Goal: Go to known website: Access a specific website the user already knows

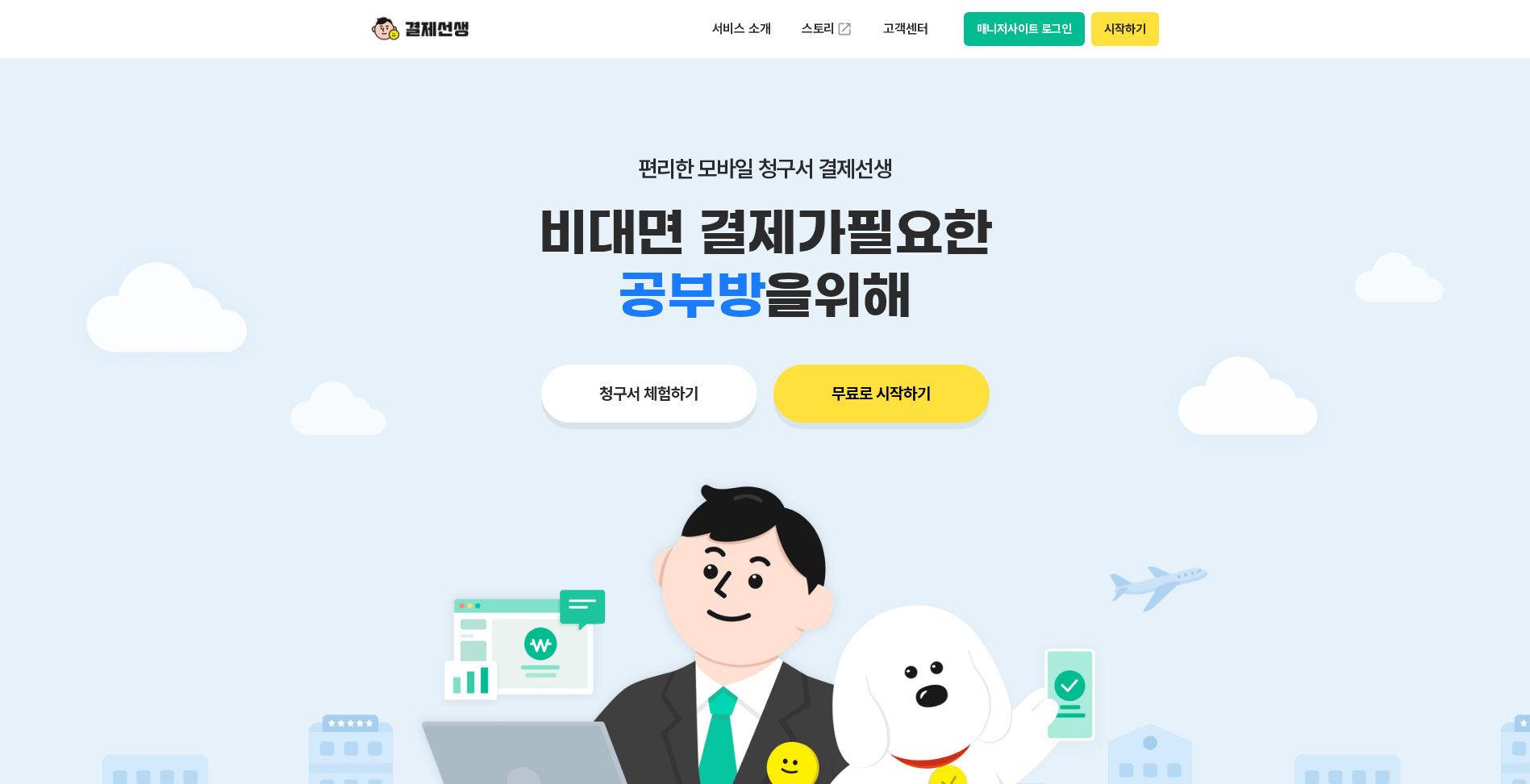
click at [1122, 30] on button "시작하기" at bounding box center [1125, 29] width 67 height 34
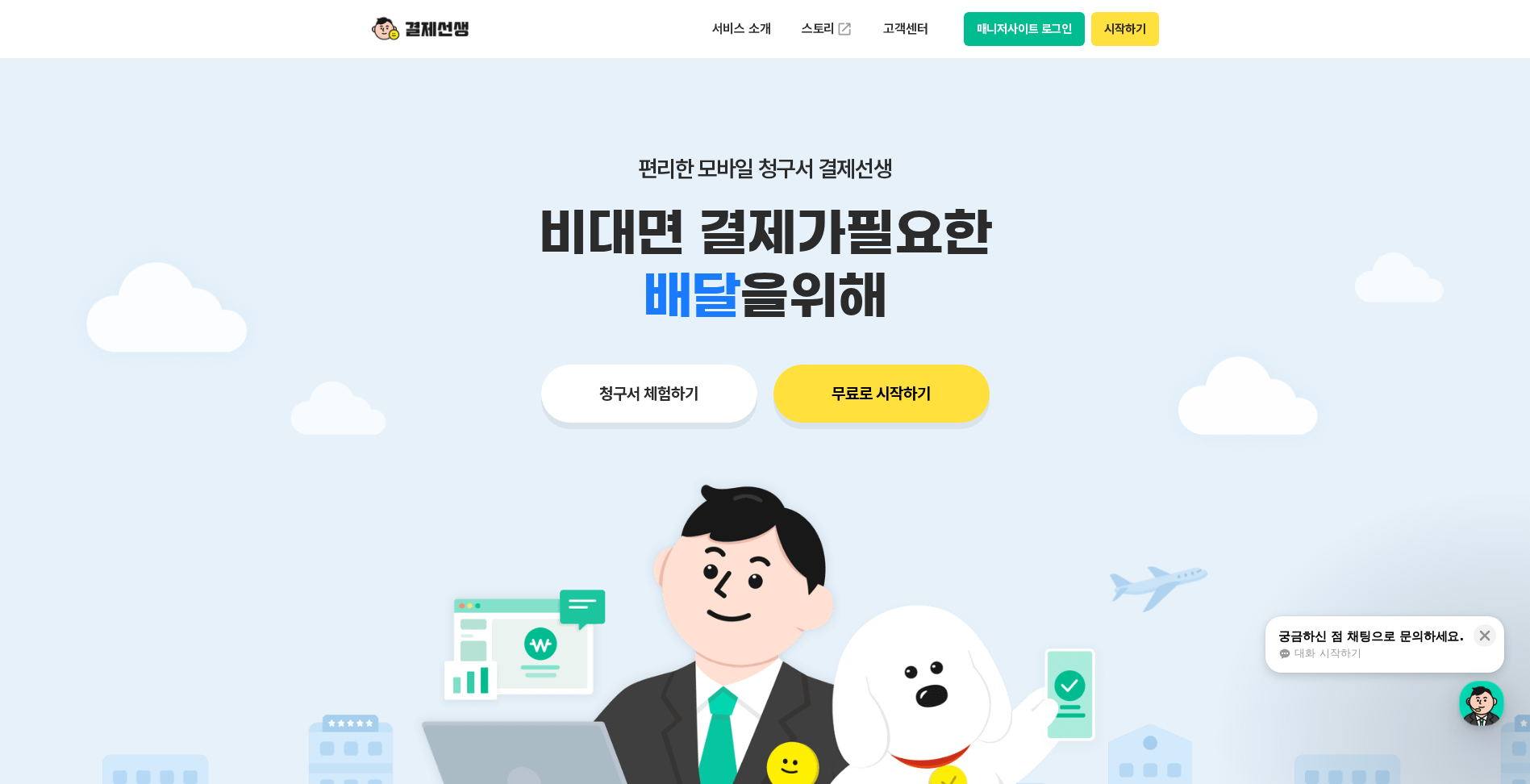
click at [1131, 32] on button "시작하기" at bounding box center [1125, 29] width 67 height 34
click at [1131, 24] on button "시작하기" at bounding box center [1125, 29] width 67 height 34
click at [432, 36] on img at bounding box center [420, 29] width 96 height 30
click at [440, 26] on img at bounding box center [420, 29] width 96 height 30
click at [1483, 635] on icon at bounding box center [1484, 635] width 16 height 16
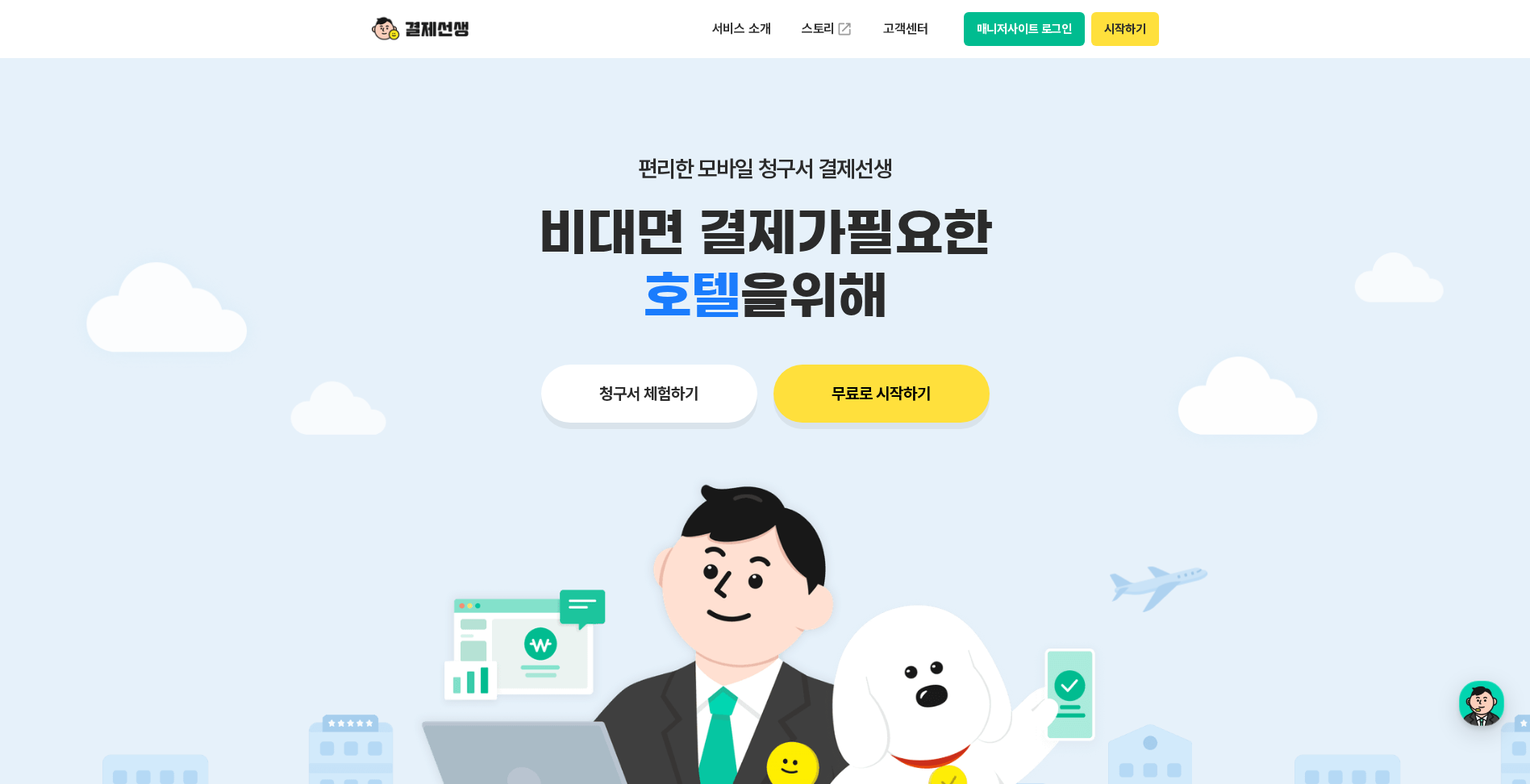
click at [451, 37] on img at bounding box center [420, 29] width 96 height 30
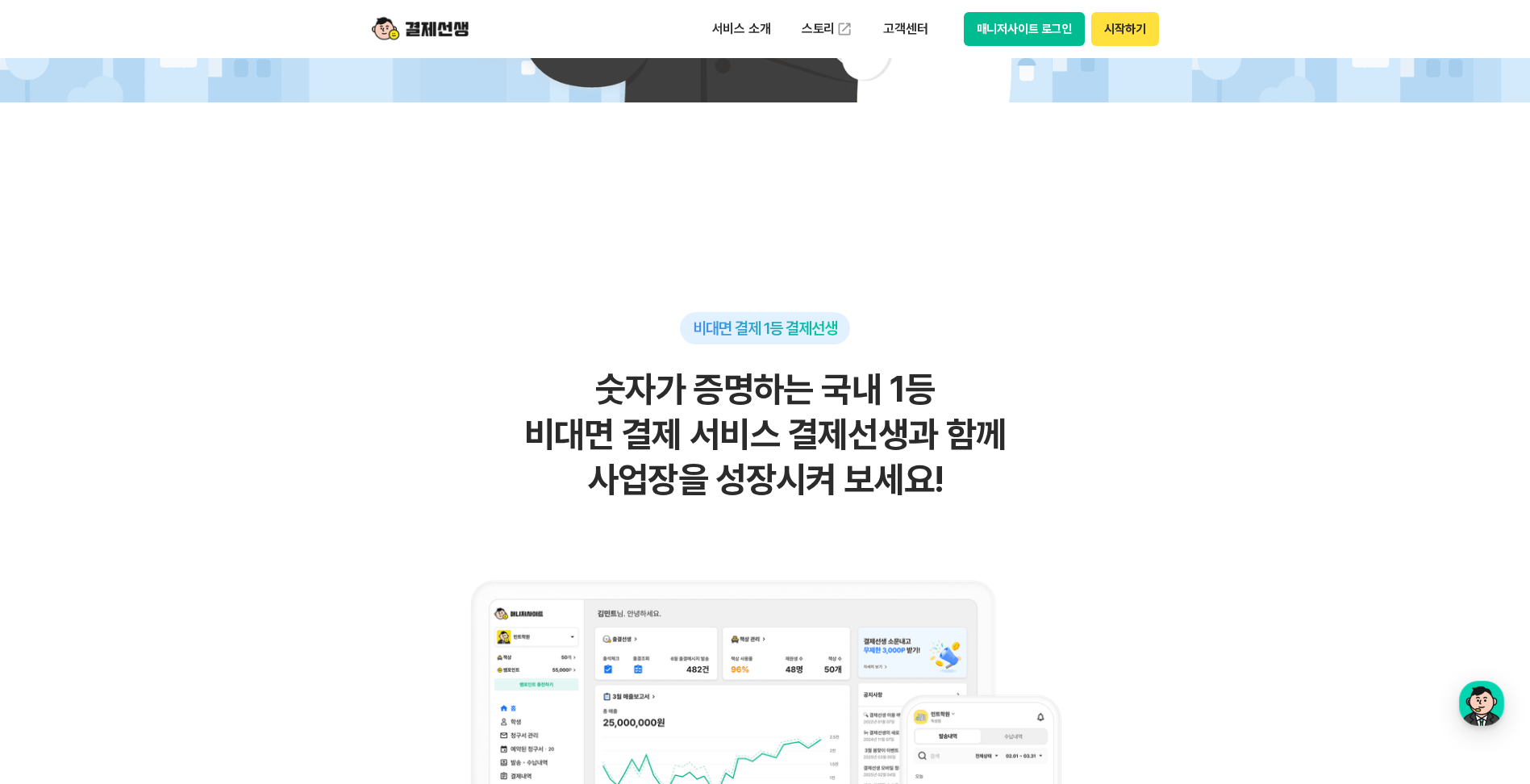
scroll to position [403, 0]
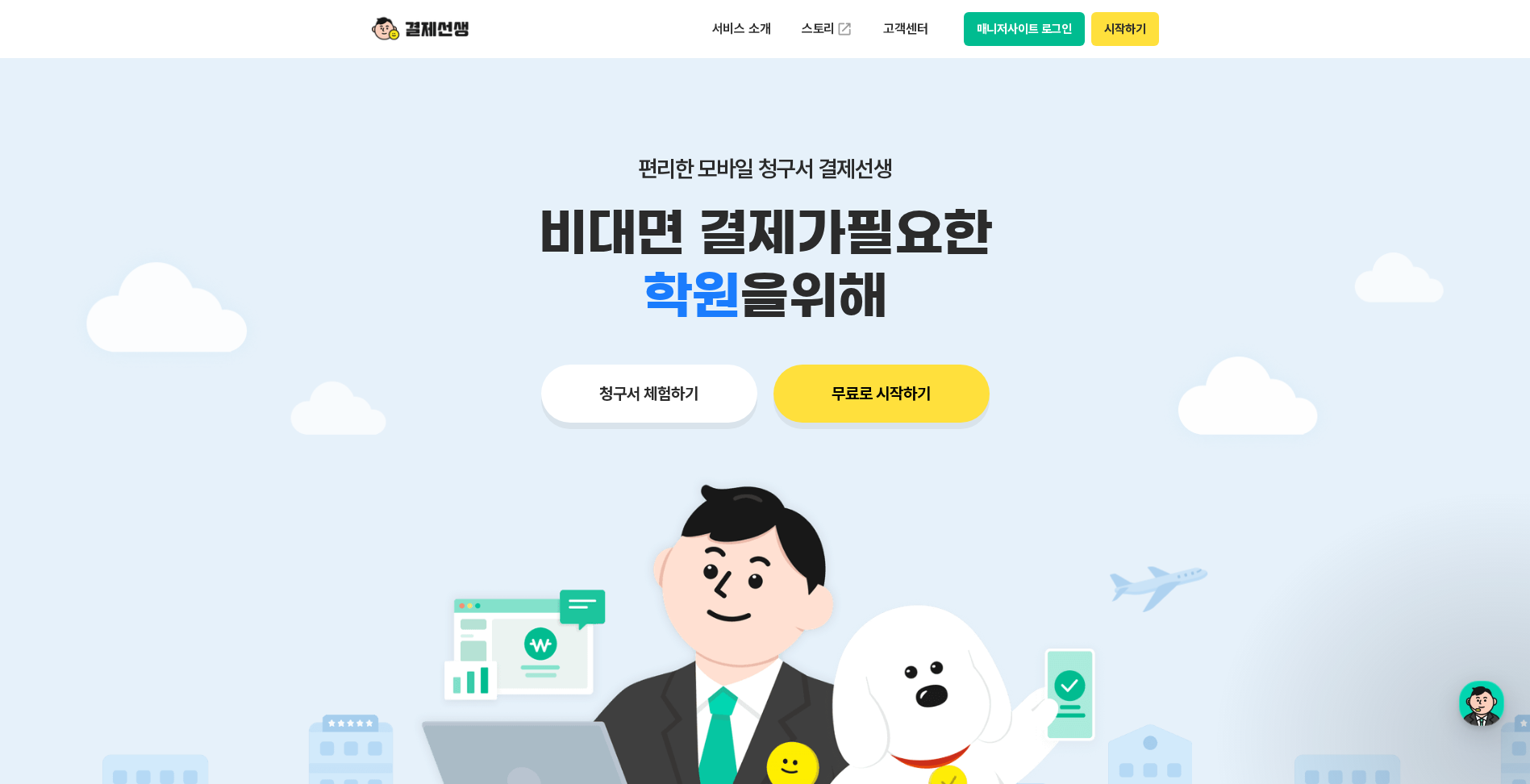
click at [1040, 31] on button "매니저사이트 로그인" at bounding box center [1025, 29] width 122 height 34
